Goal: Task Accomplishment & Management: Manage account settings

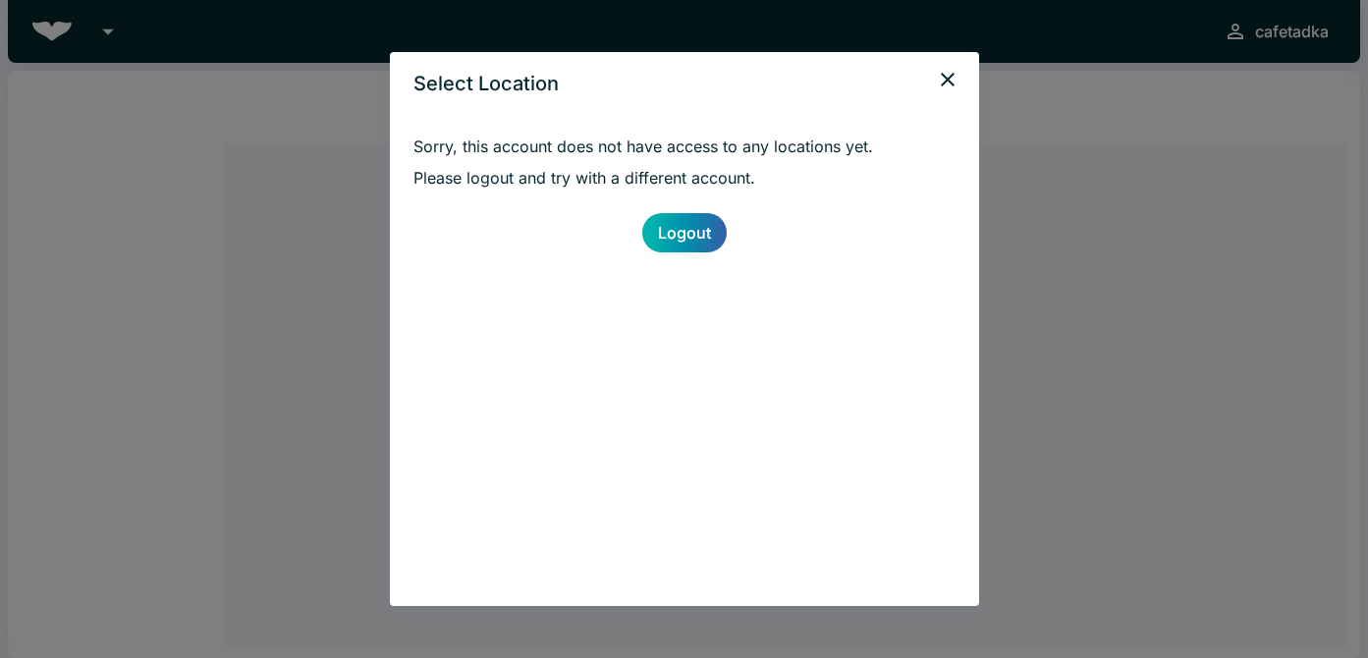
click at [684, 232] on link "Logout" at bounding box center [684, 232] width 84 height 39
click at [701, 249] on link "Logout" at bounding box center [684, 232] width 84 height 39
click at [702, 240] on link "Logout" at bounding box center [684, 232] width 84 height 39
